Goal: Contribute content

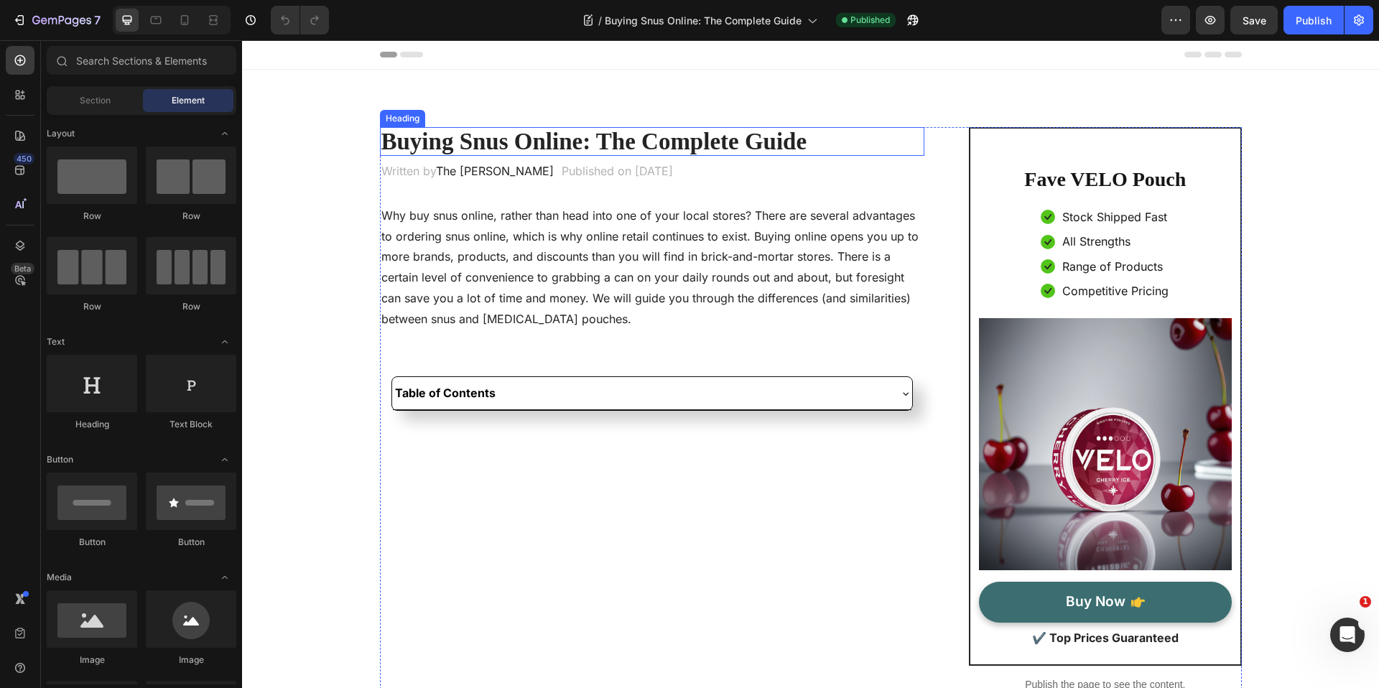
click at [445, 142] on strong "Buying Snus Online: The Complete Guide" at bounding box center [595, 142] width 426 height 26
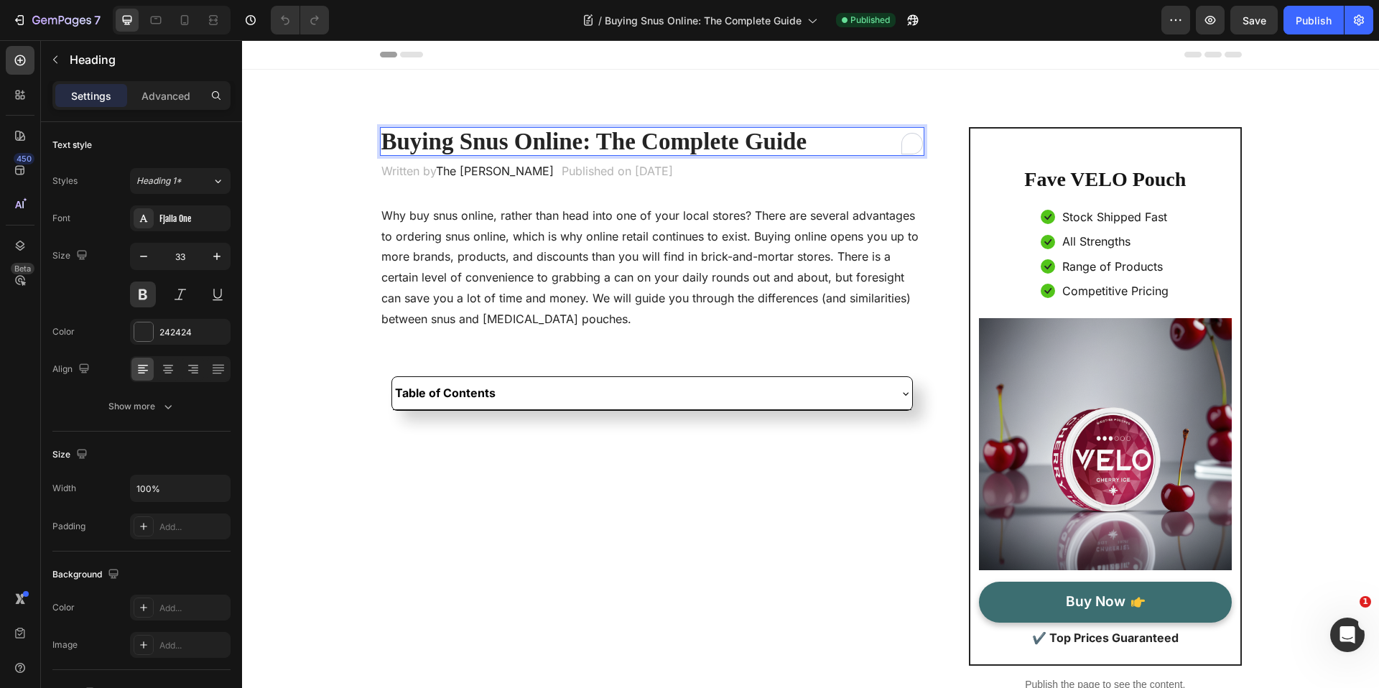
click at [446, 146] on strong "Buying Snus Online: The Complete Guide" at bounding box center [595, 142] width 426 height 26
click at [449, 147] on strong "Buying Snus Online: The Complete Guide" at bounding box center [595, 142] width 426 height 26
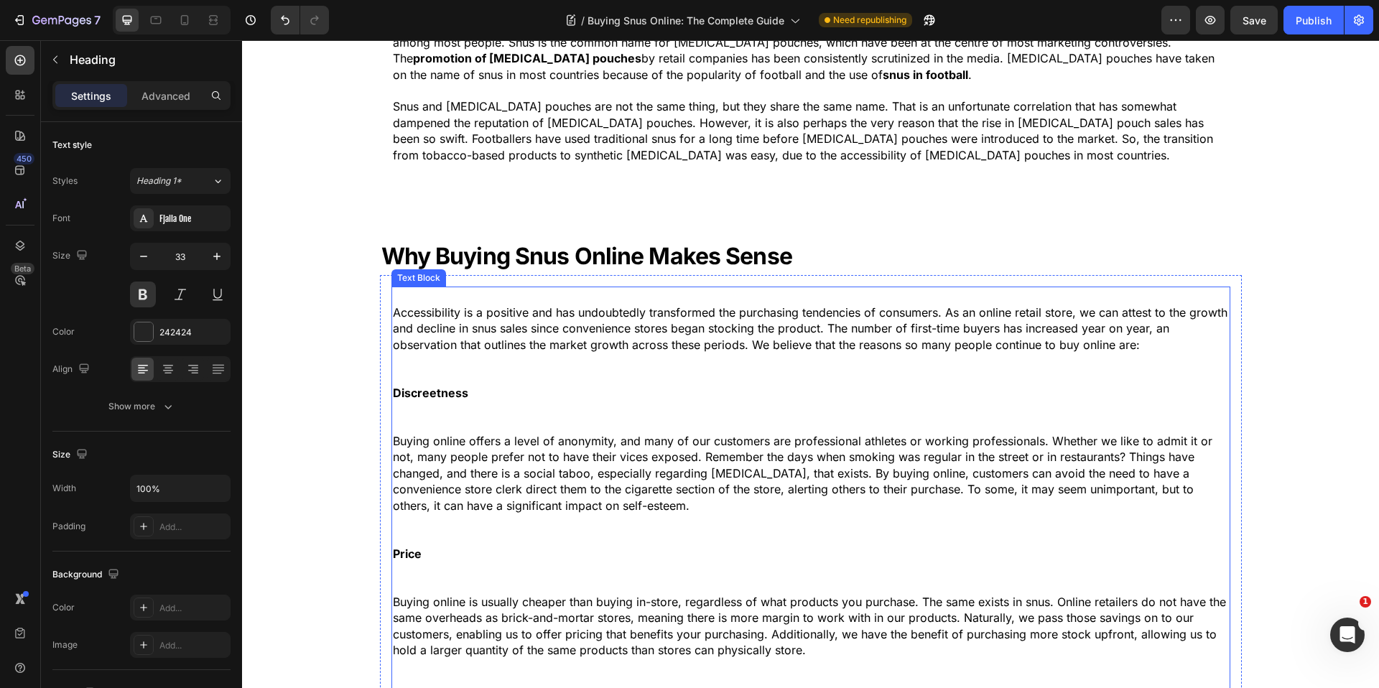
scroll to position [1048, 0]
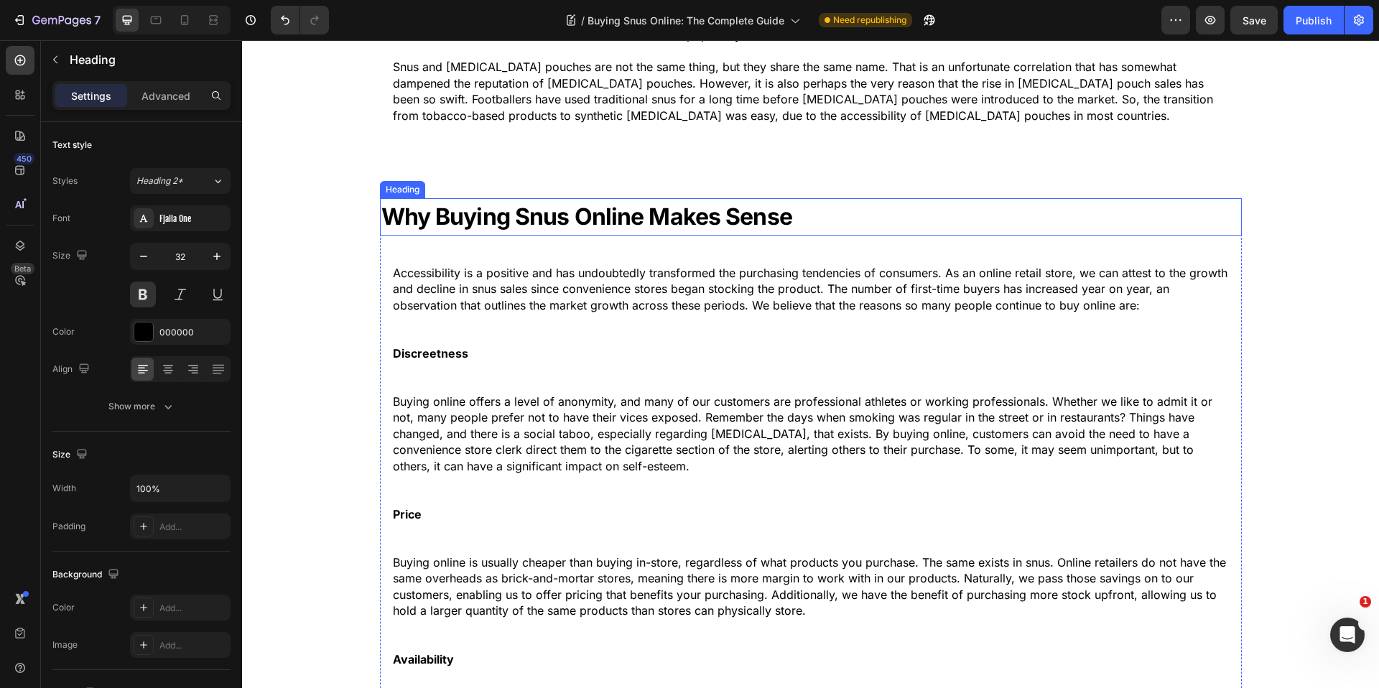
click at [489, 220] on strong "Why Buying Snus Online Makes Sense" at bounding box center [587, 217] width 411 height 28
click at [512, 222] on strong "Why Buying Snus Online Makes Sense" at bounding box center [587, 217] width 411 height 28
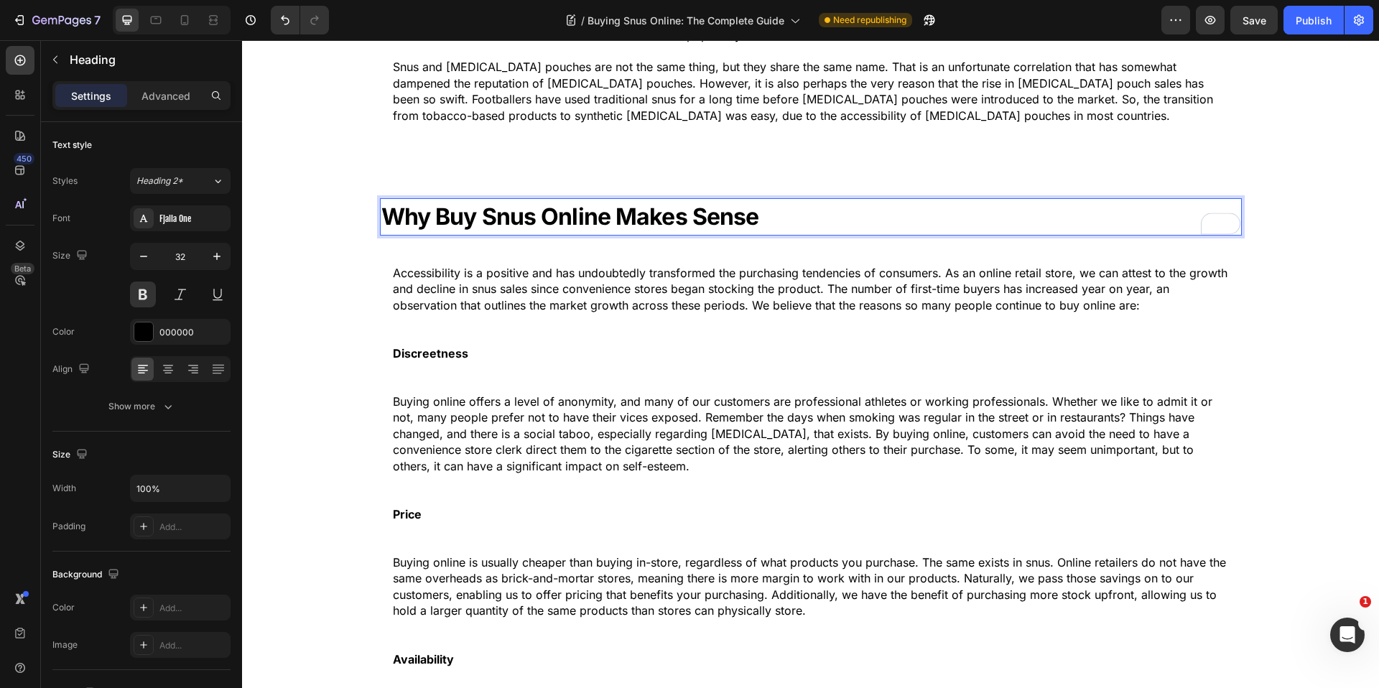
click at [609, 218] on strong "Why Buy Snus Online Makes Sense" at bounding box center [571, 217] width 378 height 28
click at [411, 219] on strong "Why Buy Snus Online Makes Sense" at bounding box center [571, 217] width 378 height 28
click at [387, 216] on strong "Buy Snus Online Makes Sense" at bounding box center [543, 215] width 323 height 28
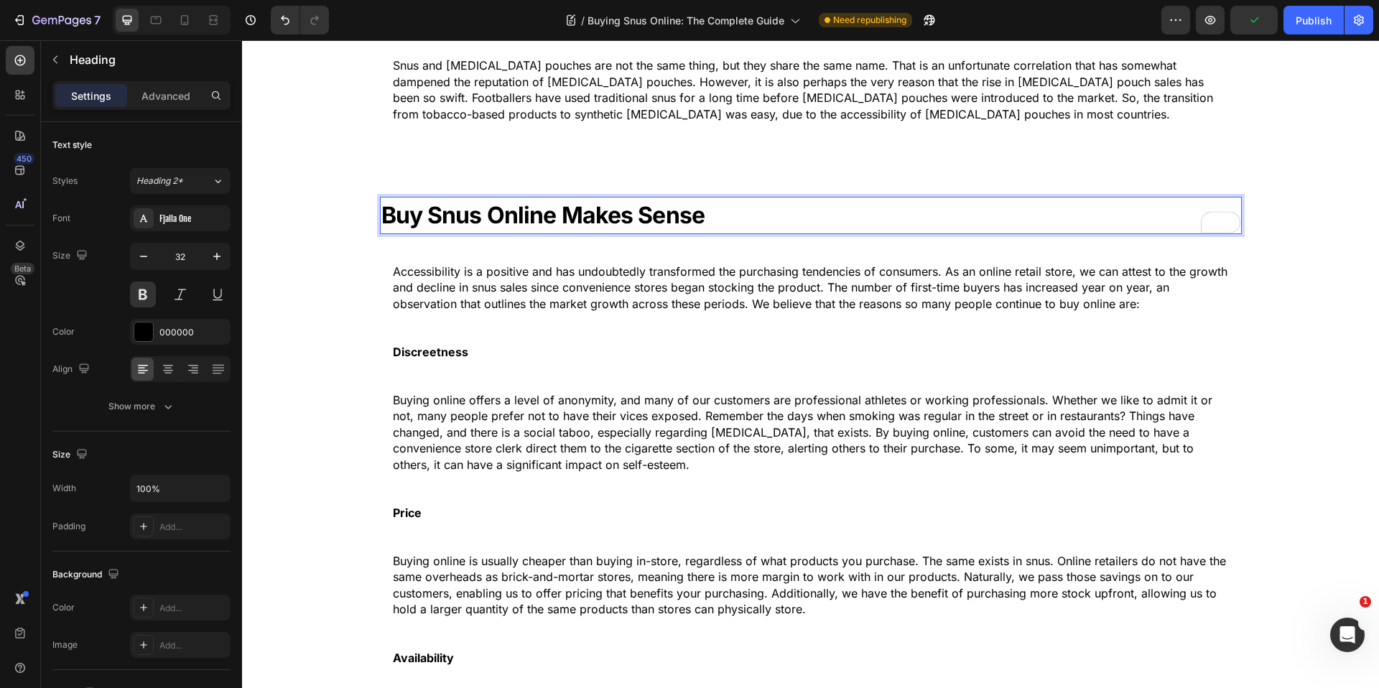
click at [555, 217] on strong "Buy Snus Online Makes Sense" at bounding box center [543, 215] width 323 height 28
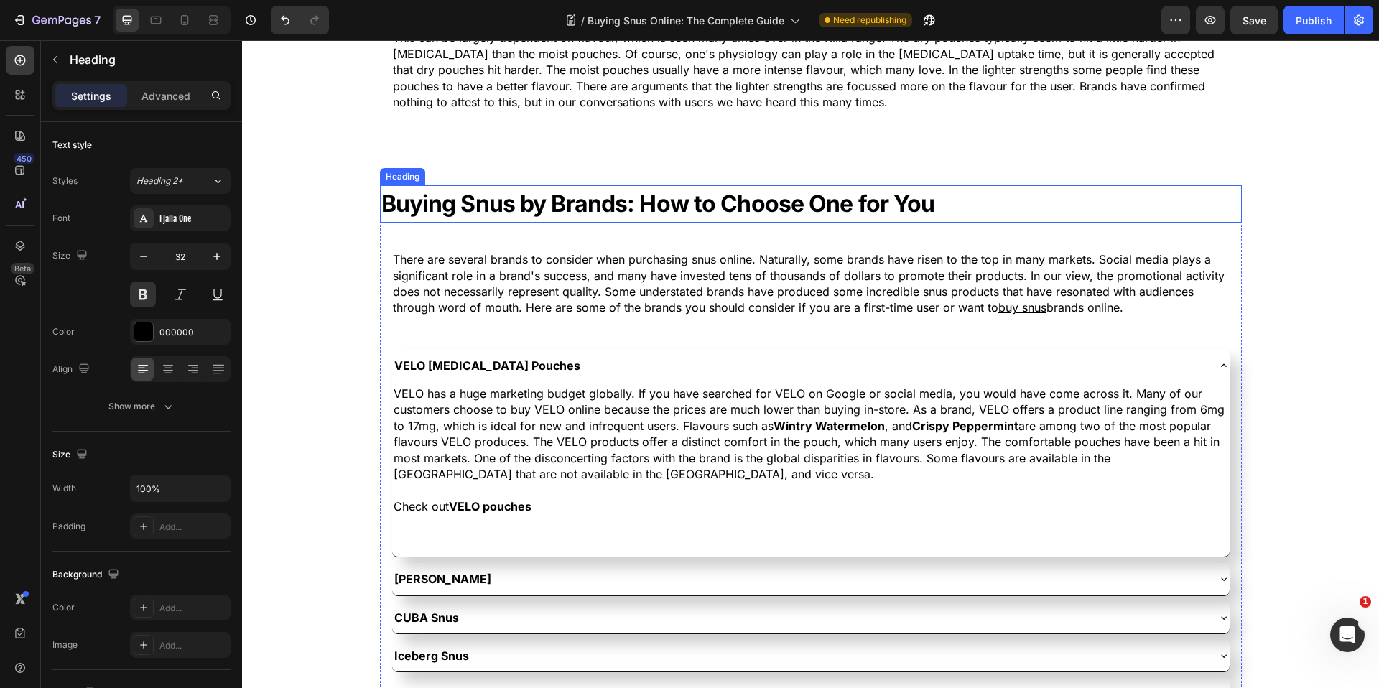
scroll to position [3153, 0]
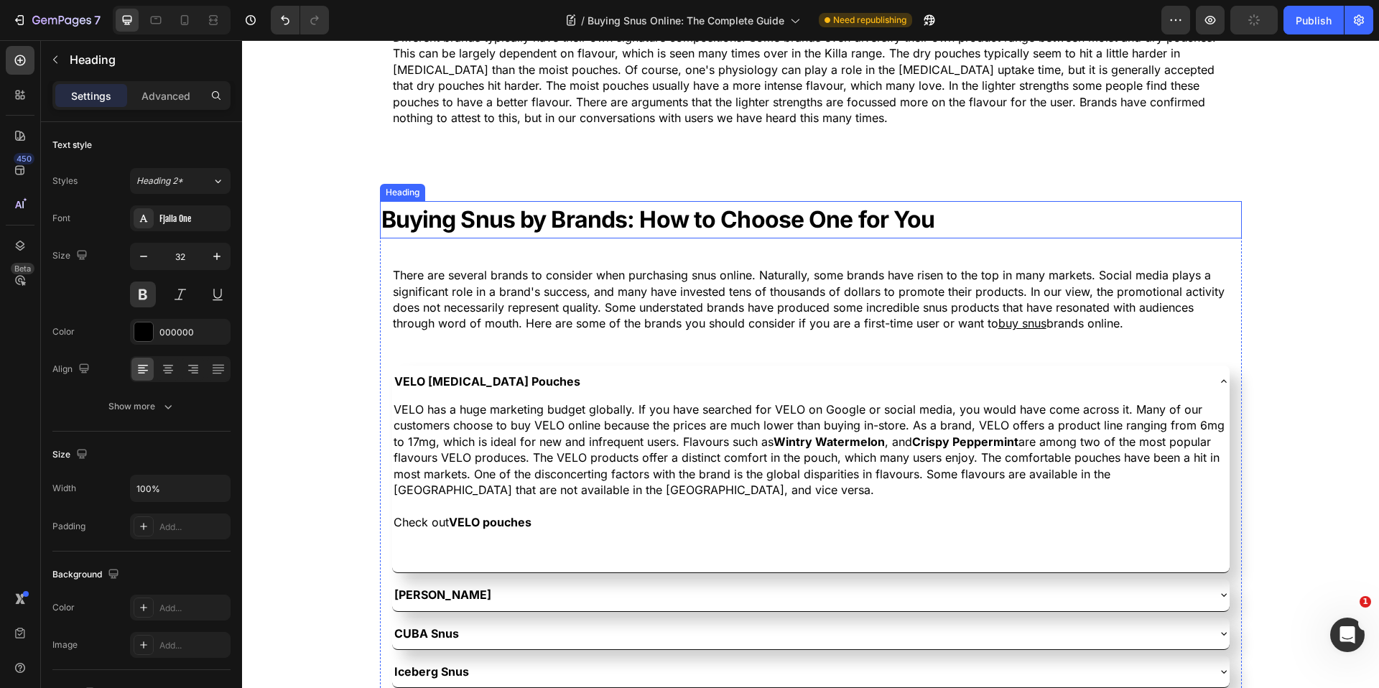
click at [471, 219] on strong "Buying Snus by Brands: How to Choose One for You" at bounding box center [659, 219] width 554 height 28
click at [455, 223] on strong "Buying Snus by Brands: How to Choose One for You" at bounding box center [659, 219] width 554 height 28
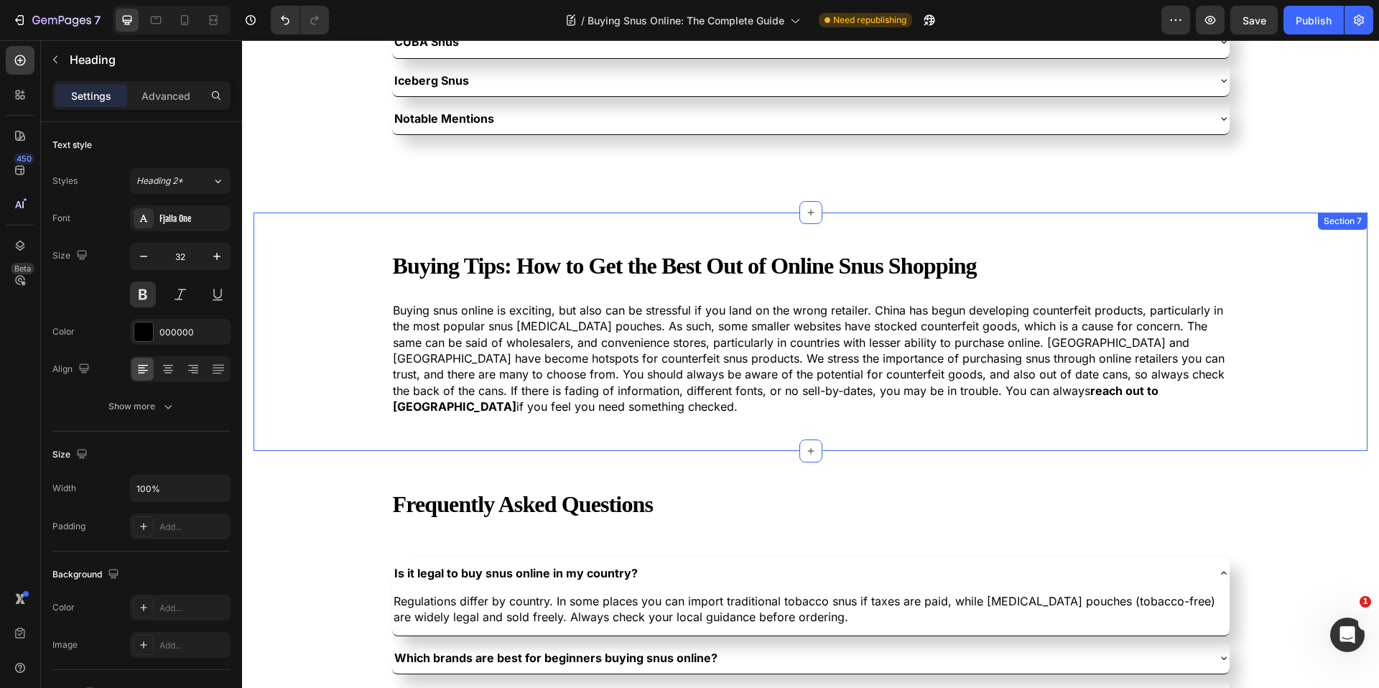
scroll to position [3969, 0]
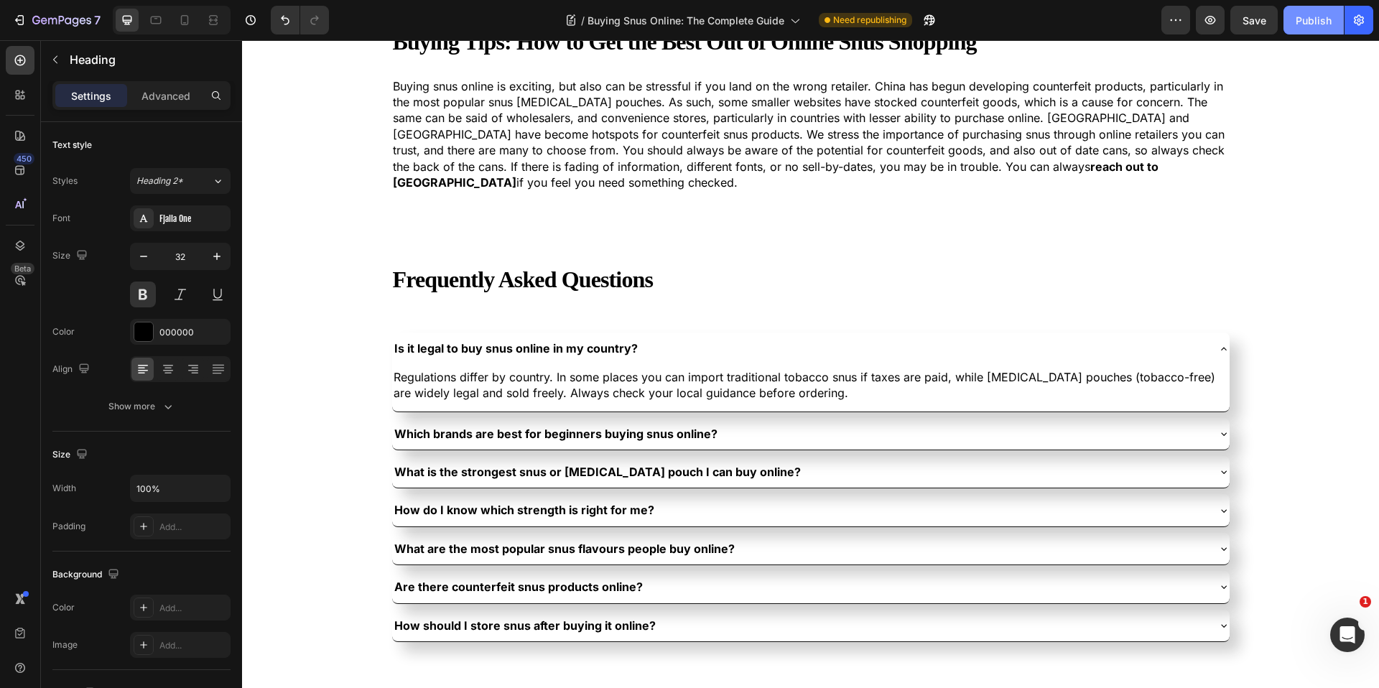
click at [1285, 26] on button "Publish" at bounding box center [1314, 20] width 60 height 29
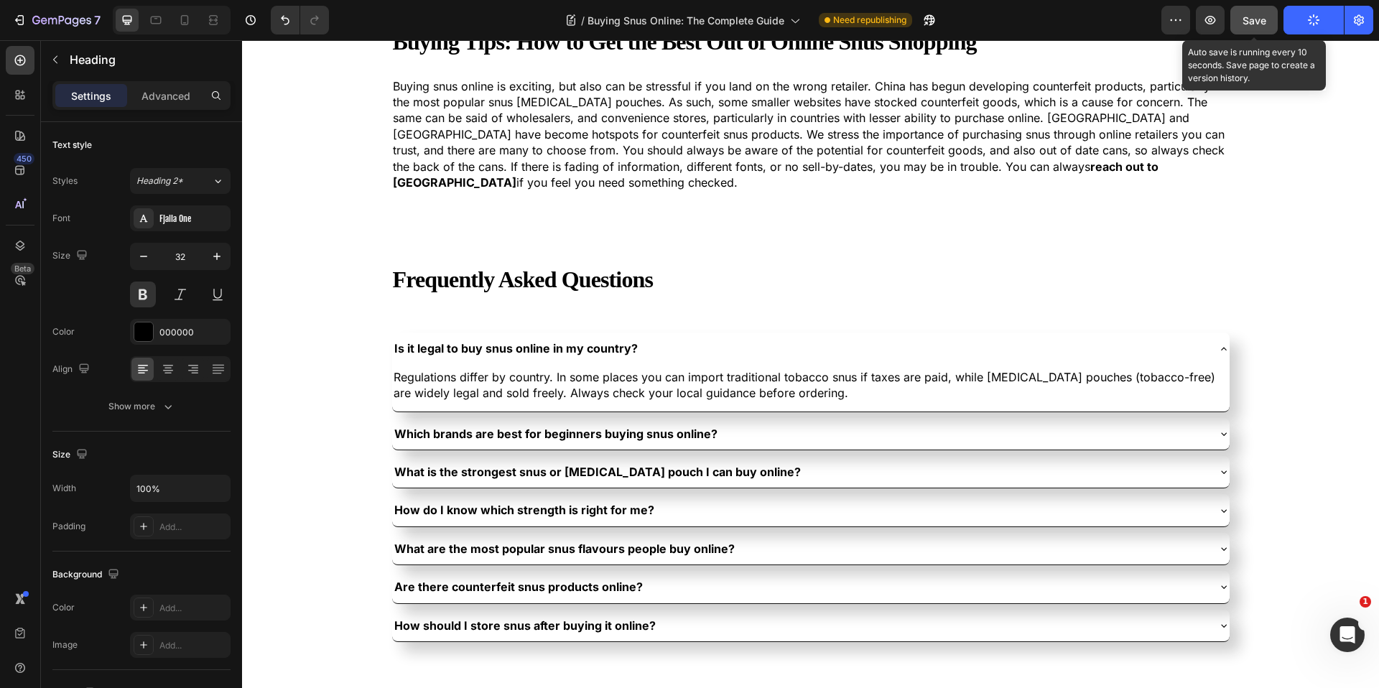
click at [1272, 19] on button "Save" at bounding box center [1254, 20] width 47 height 29
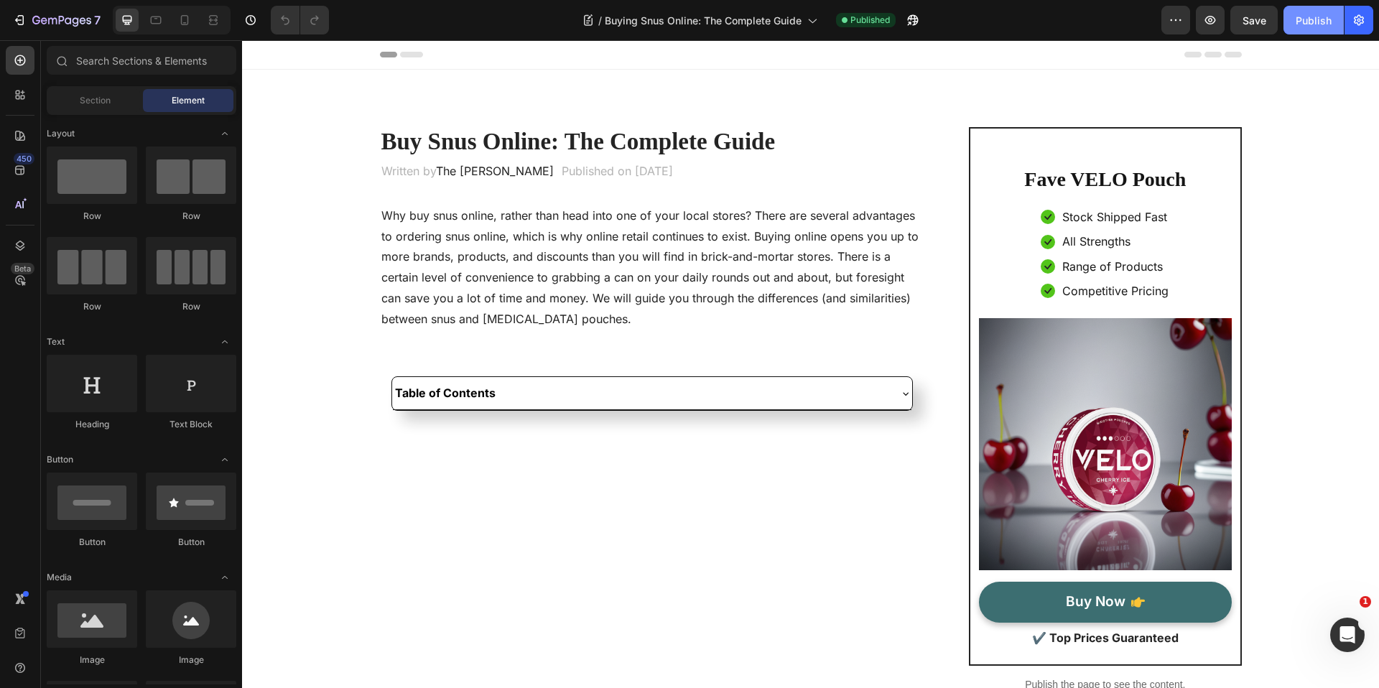
click at [1316, 26] on div "Publish" at bounding box center [1314, 20] width 36 height 15
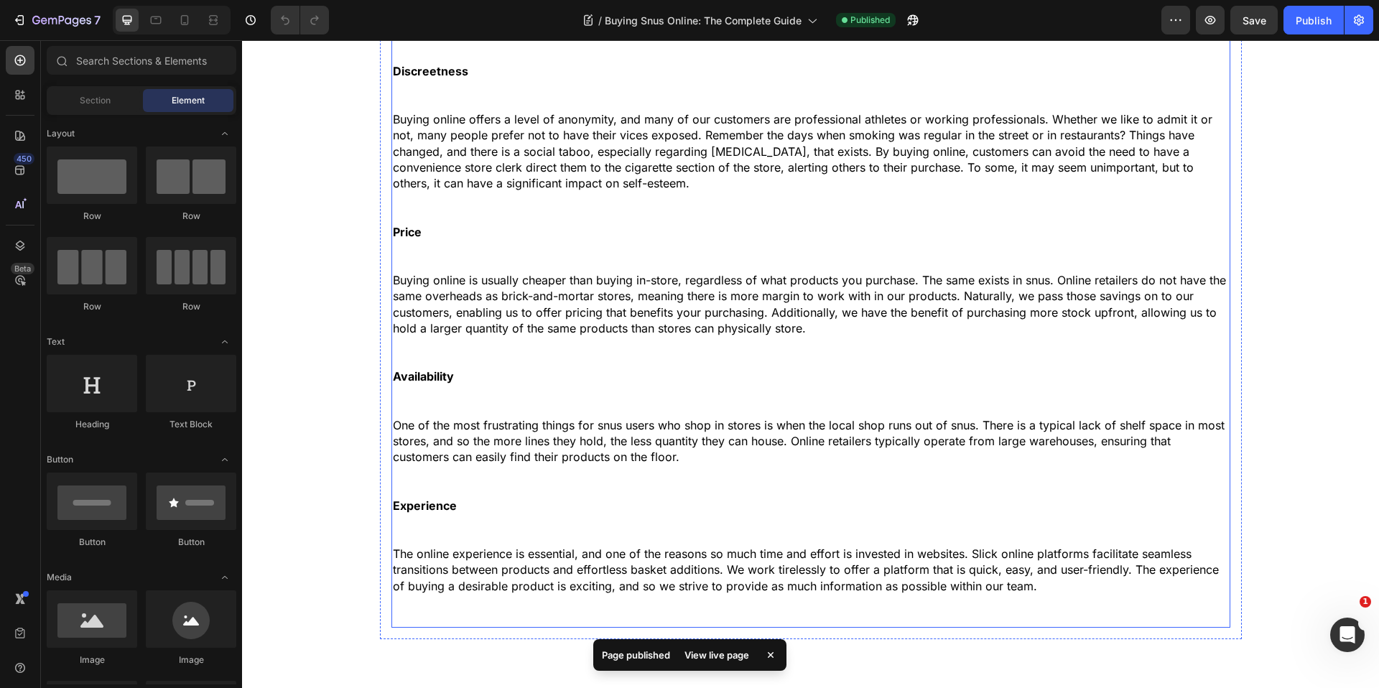
scroll to position [1333, 0]
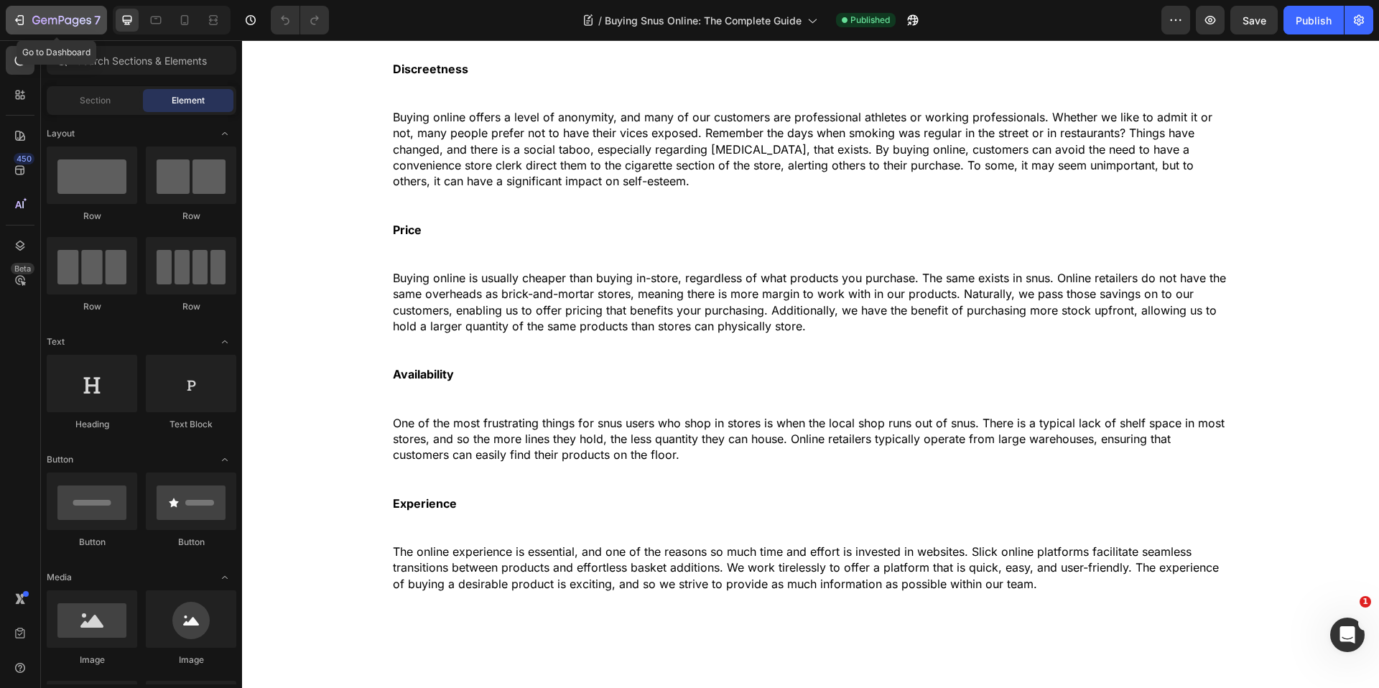
click at [22, 18] on icon "button" at bounding box center [21, 20] width 6 height 10
